Goal: Task Accomplishment & Management: Manage account settings

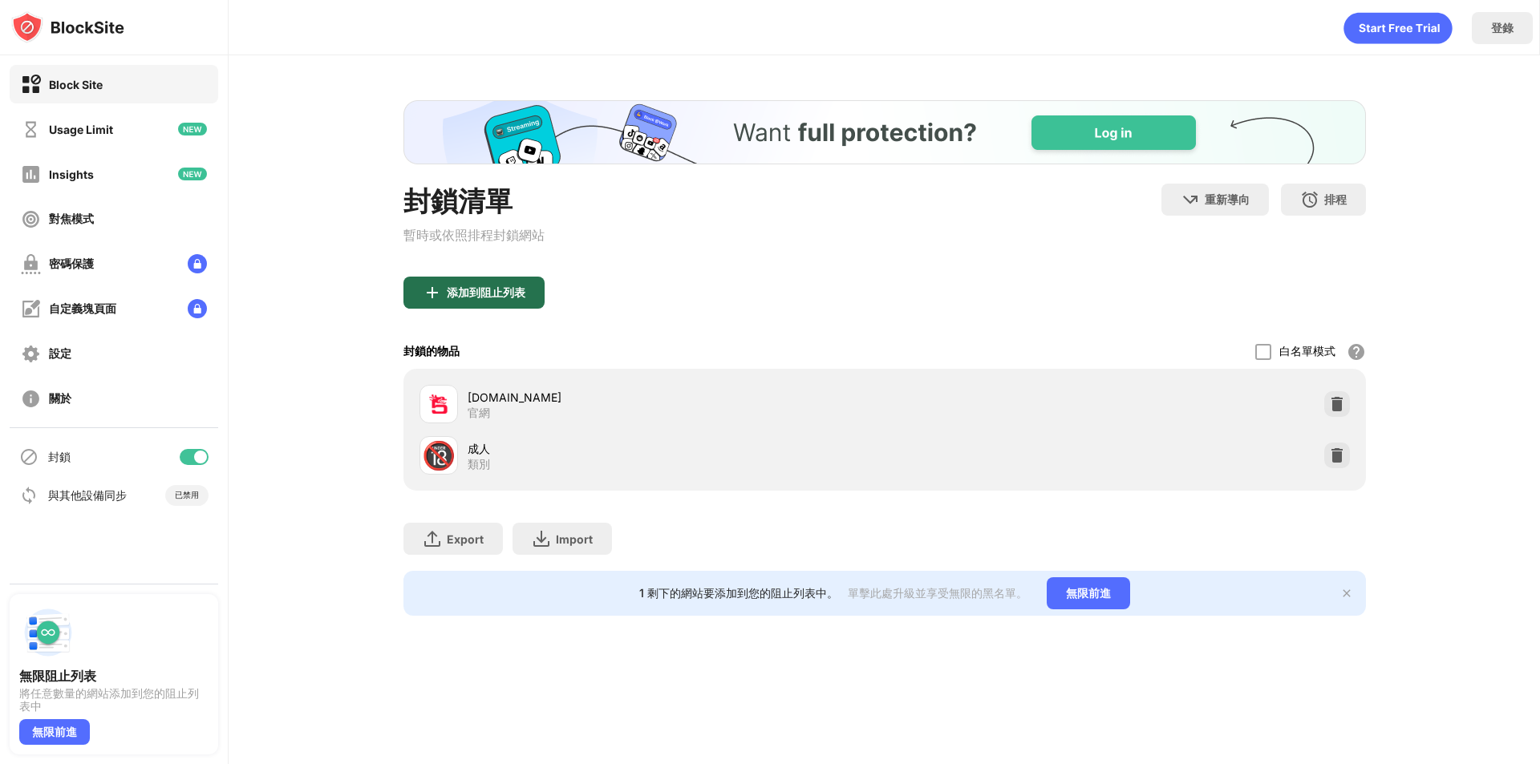
click at [482, 277] on div "添加到阻止列表" at bounding box center [473, 293] width 141 height 32
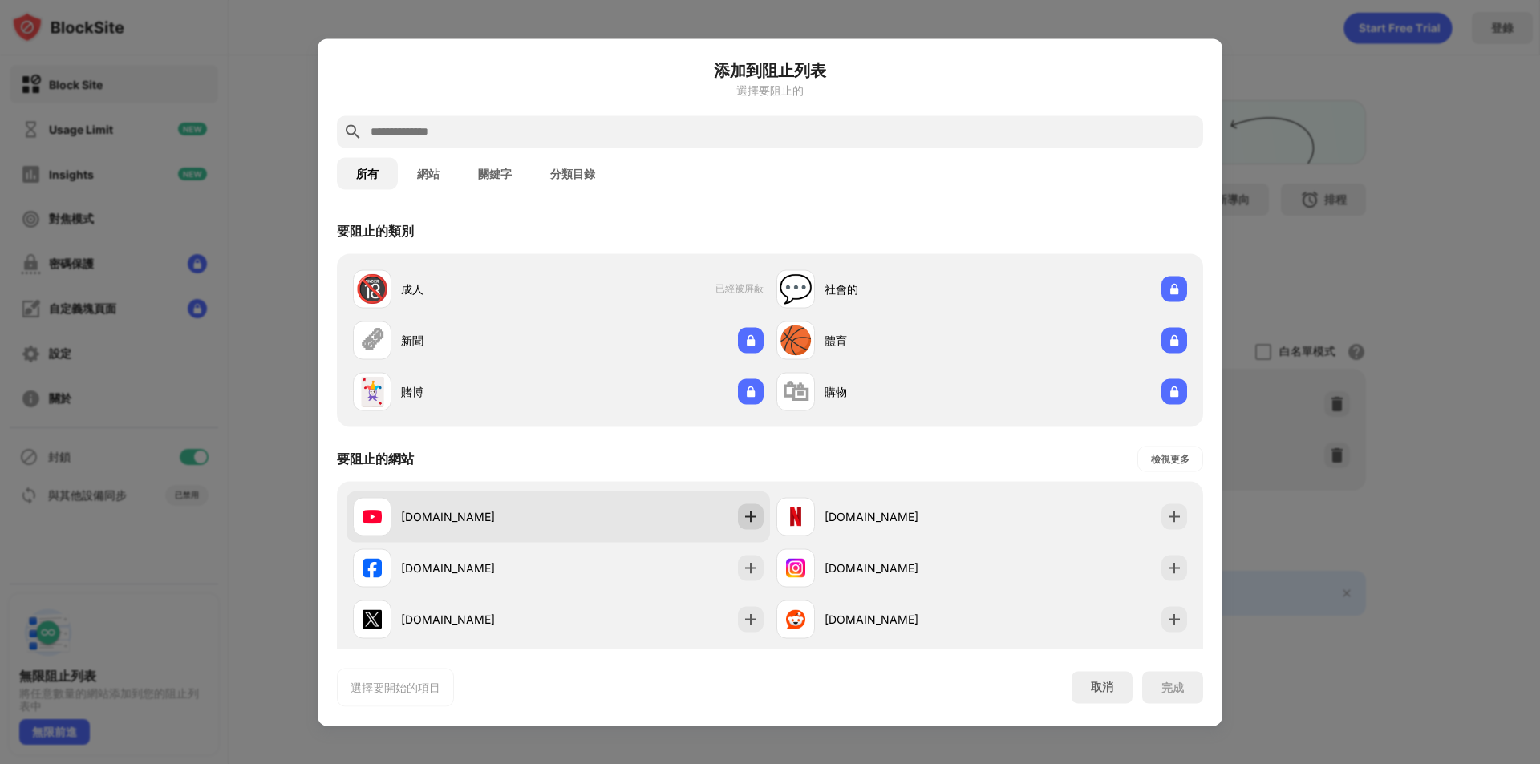
click at [743, 517] on img at bounding box center [751, 516] width 16 height 16
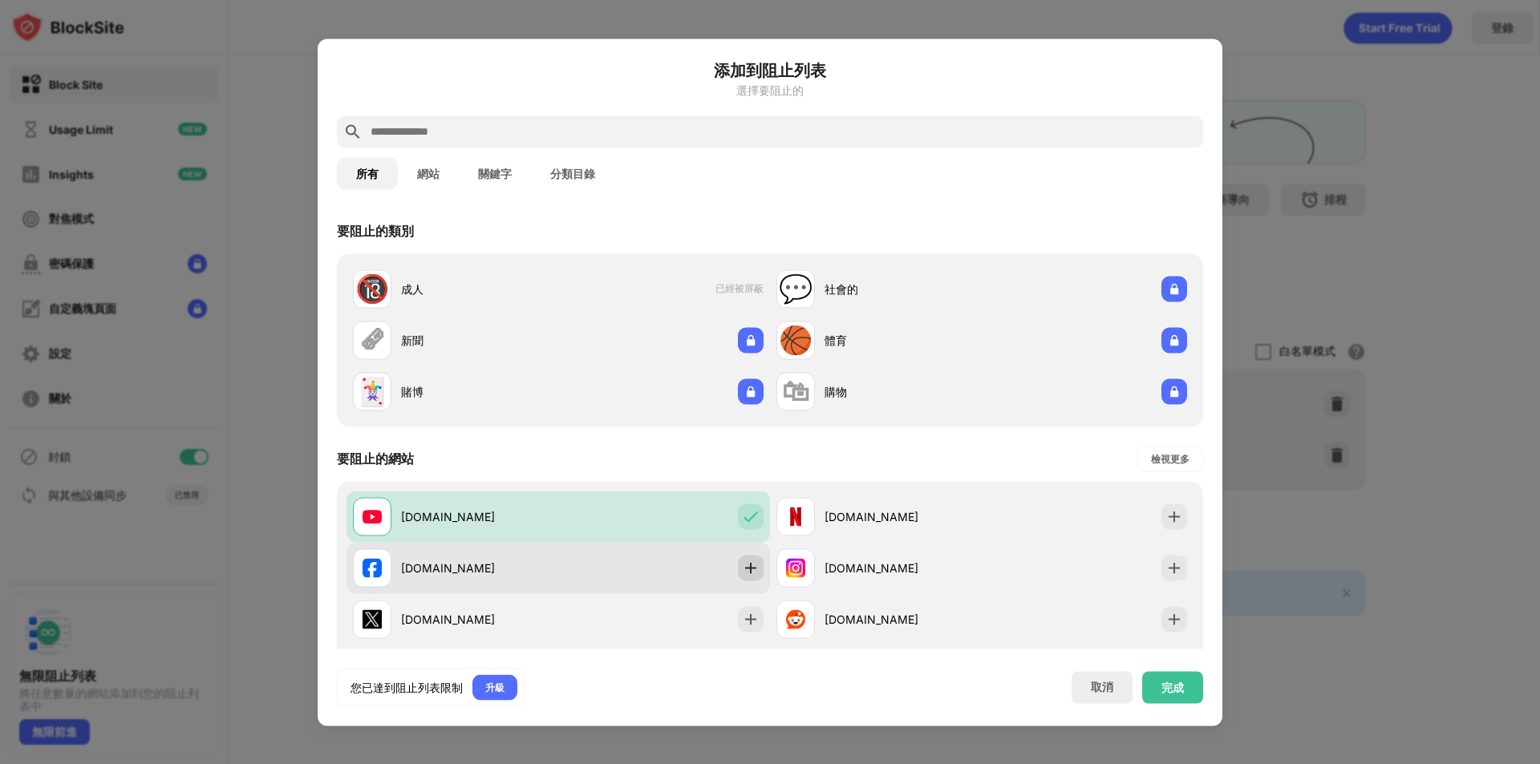
click at [750, 579] on div at bounding box center [751, 568] width 26 height 26
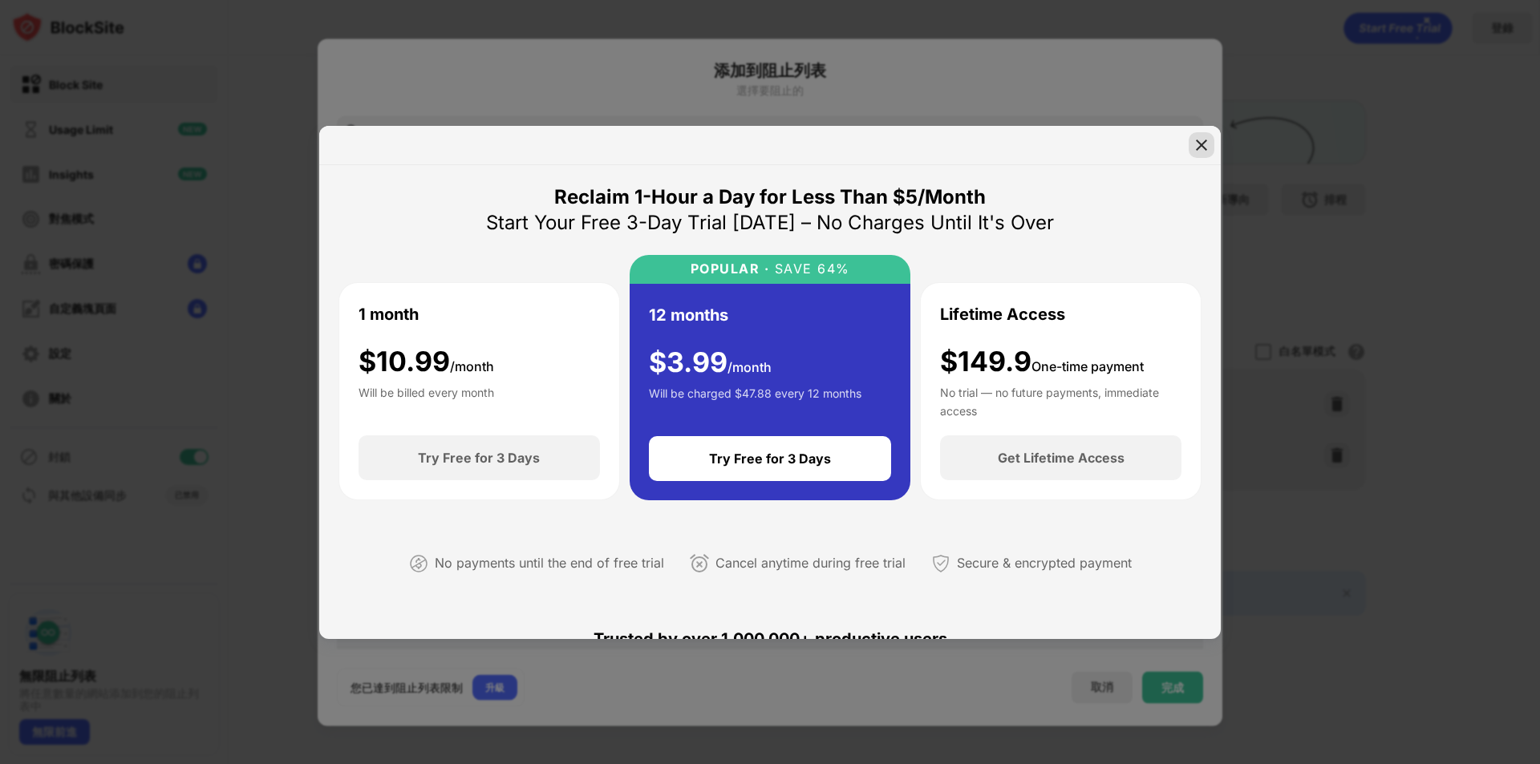
click at [1205, 141] on img at bounding box center [1201, 145] width 16 height 16
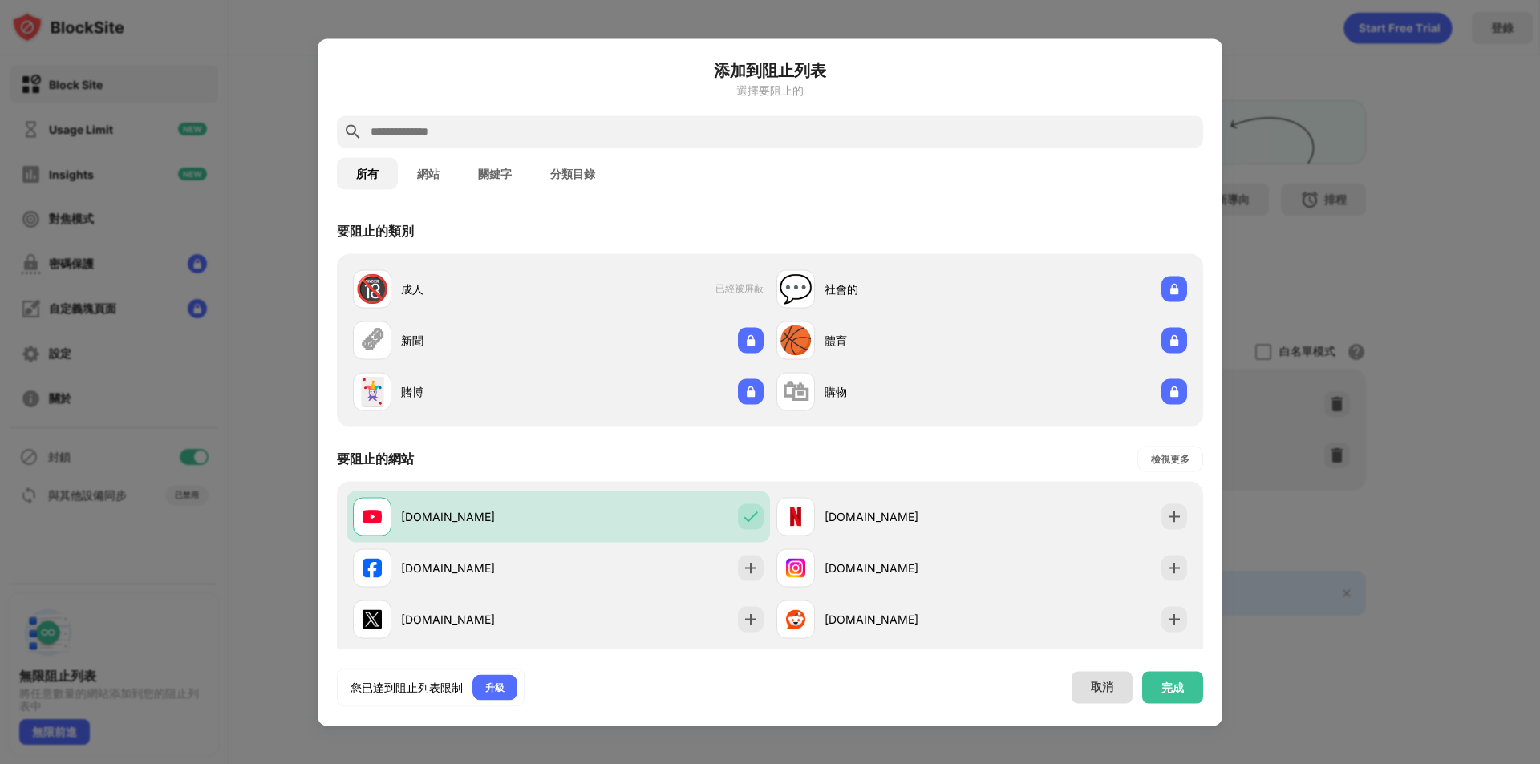
click at [1095, 691] on div "取消" at bounding box center [1102, 687] width 22 height 15
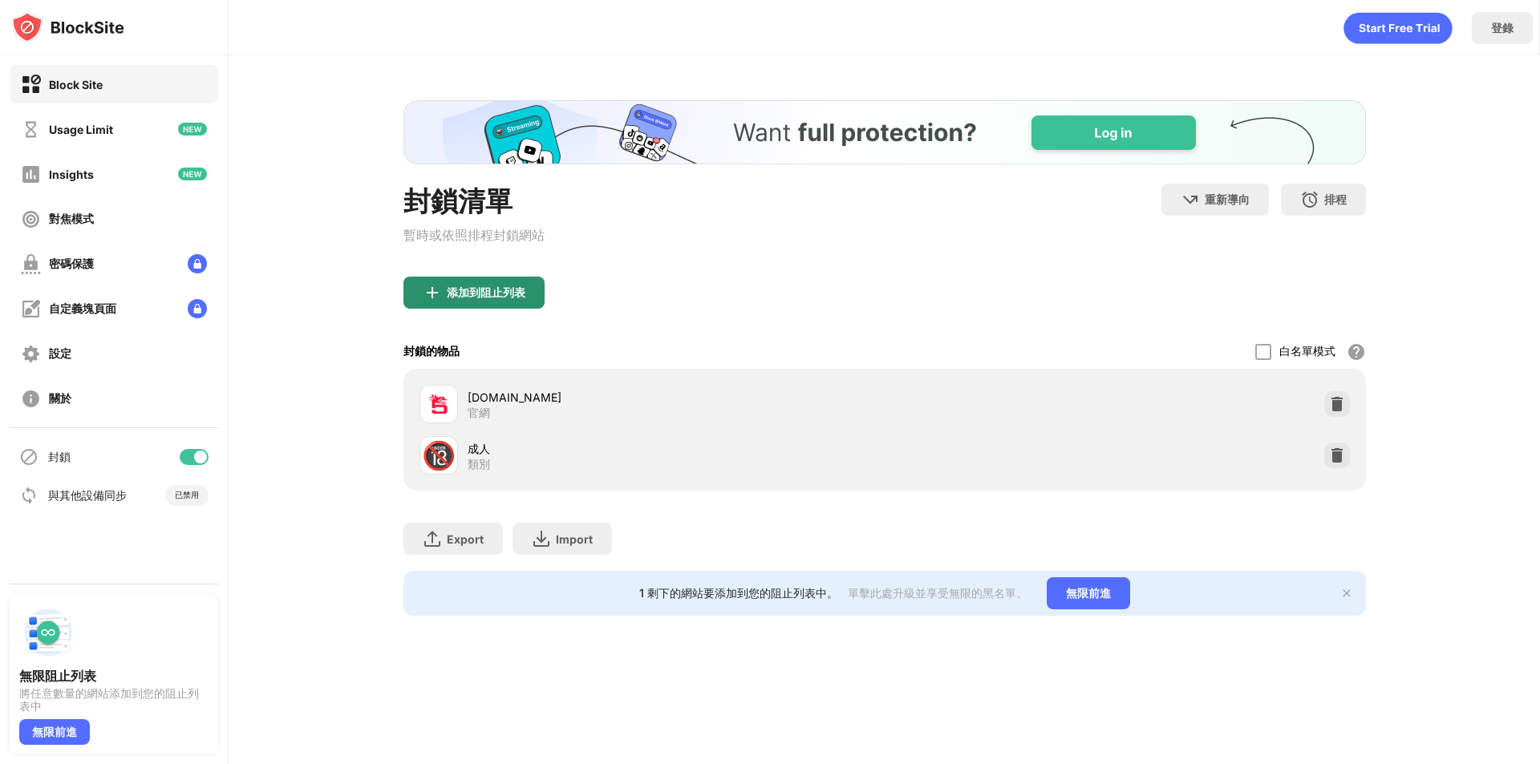
click at [452, 278] on div "添加到阻止列表" at bounding box center [473, 293] width 141 height 32
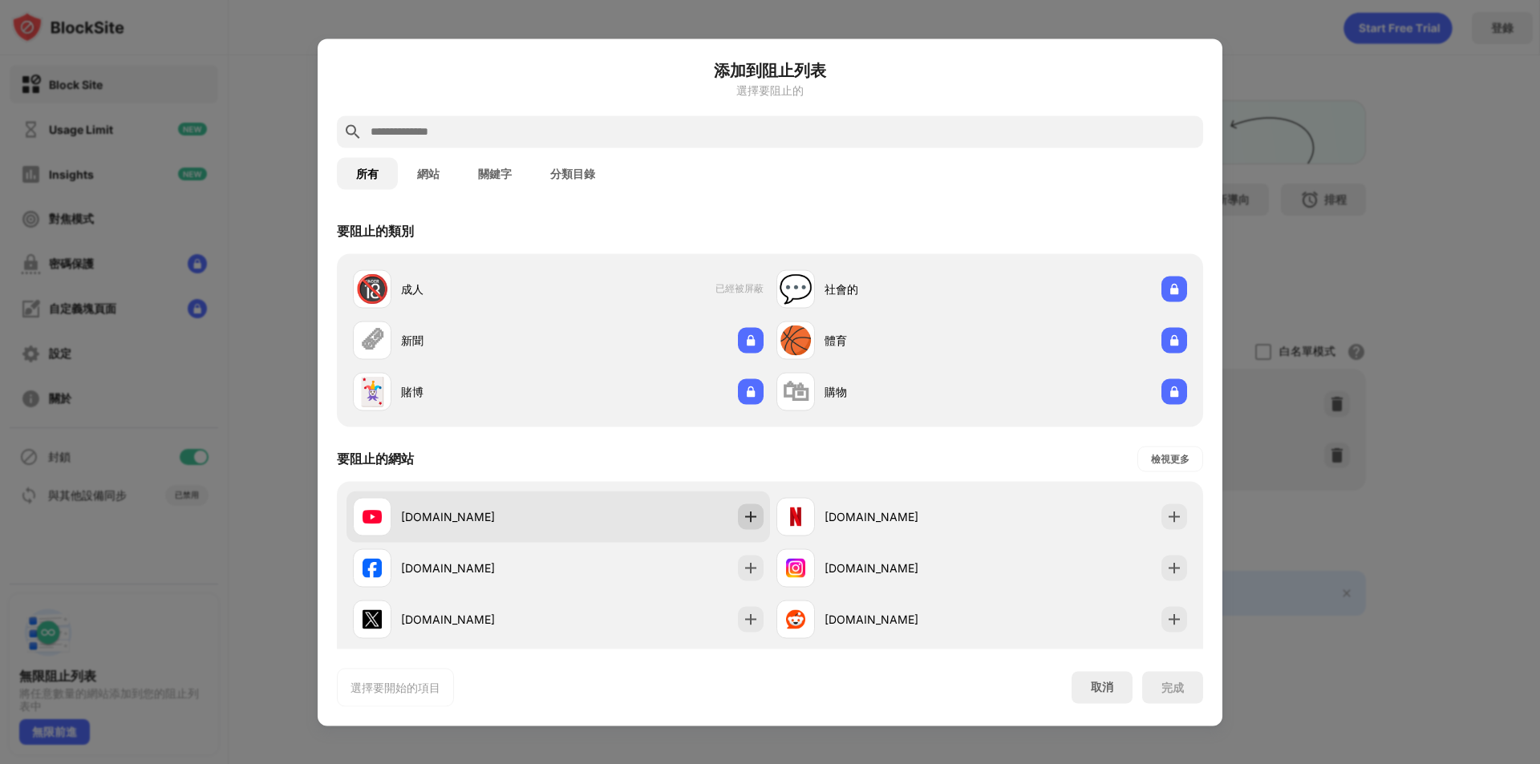
click at [743, 522] on img at bounding box center [751, 516] width 16 height 16
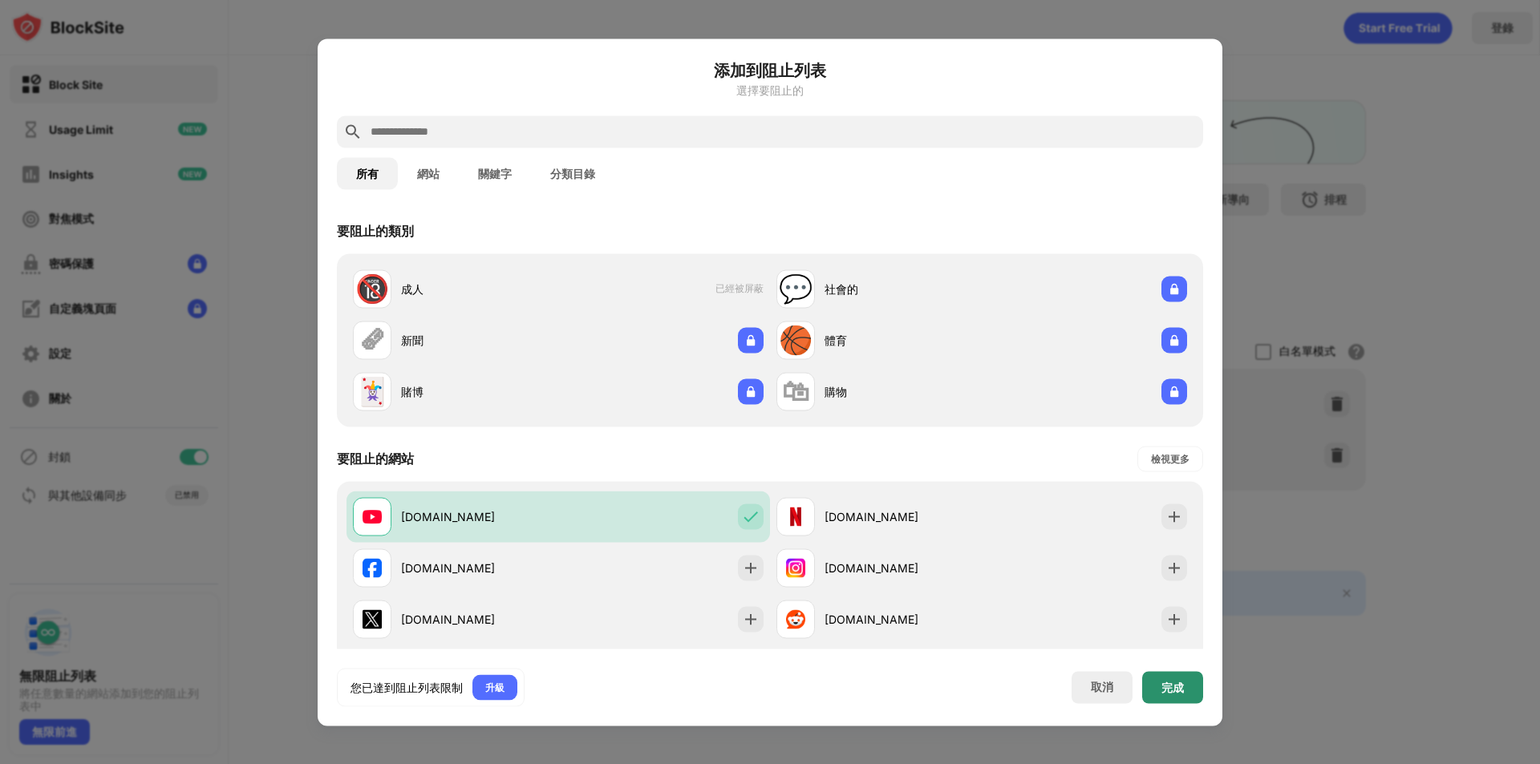
click at [1197, 702] on div "完成" at bounding box center [1172, 687] width 61 height 32
